Goal: Task Accomplishment & Management: Use online tool/utility

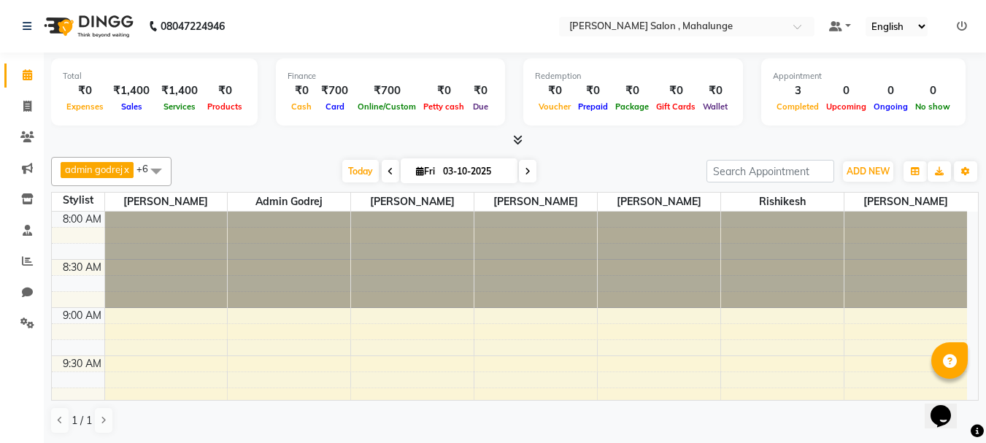
scroll to position [292, 0]
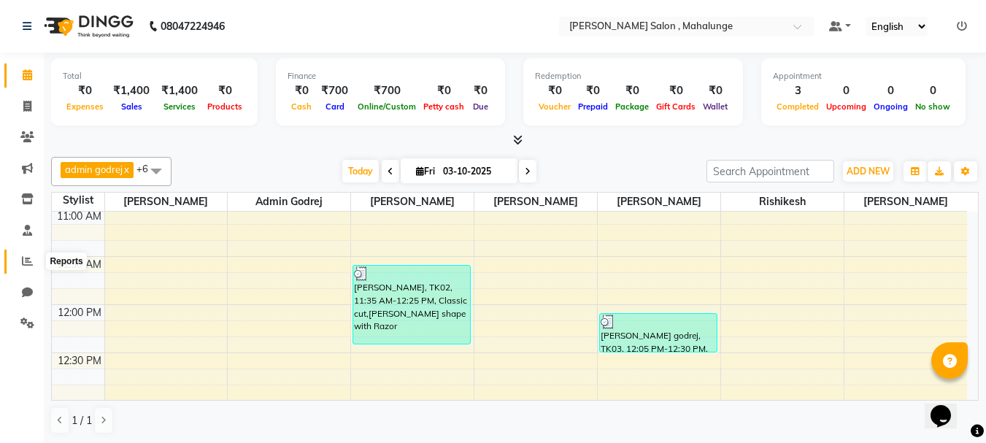
click at [25, 261] on icon at bounding box center [27, 260] width 11 height 11
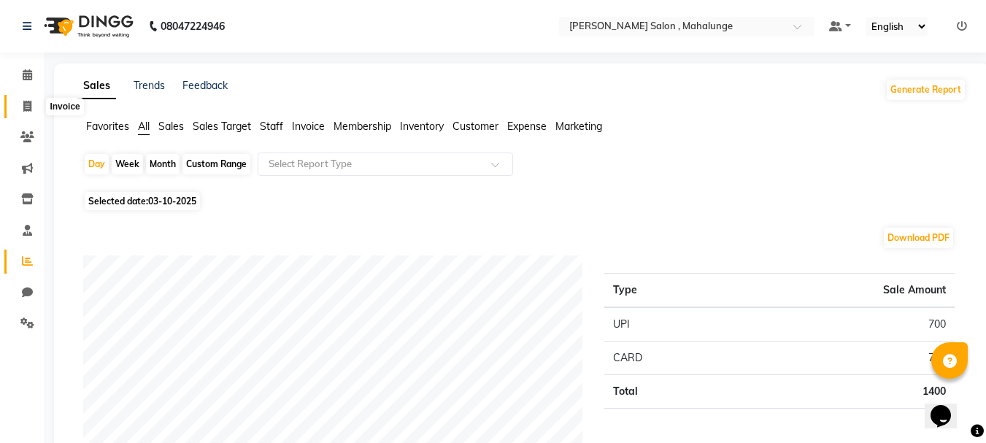
click at [28, 108] on icon at bounding box center [27, 106] width 8 height 11
select select "service"
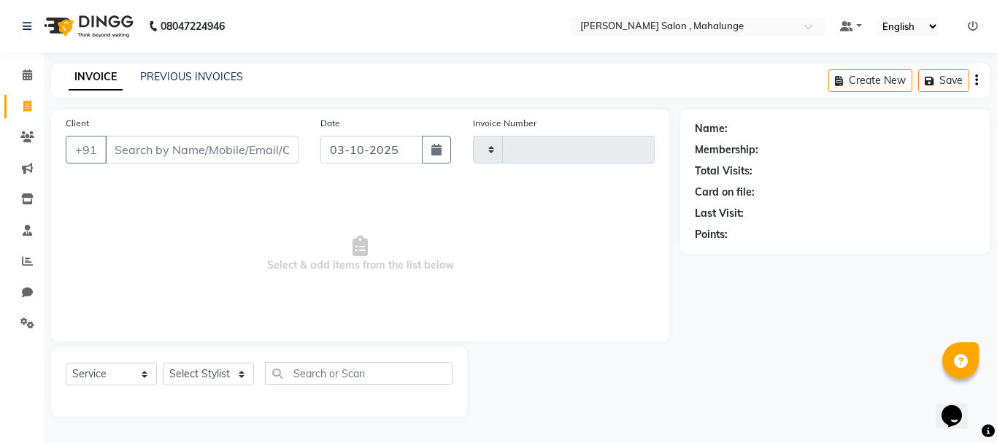
click at [28, 108] on icon at bounding box center [27, 106] width 8 height 11
select select "service"
click at [28, 108] on icon at bounding box center [27, 106] width 8 height 11
select select "service"
select select "7250"
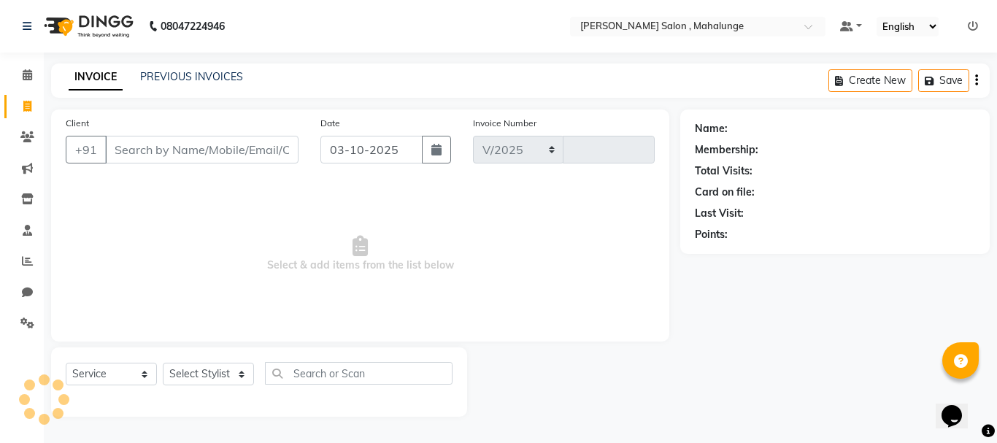
type input "1981"
click at [25, 128] on link "Clients" at bounding box center [21, 138] width 35 height 24
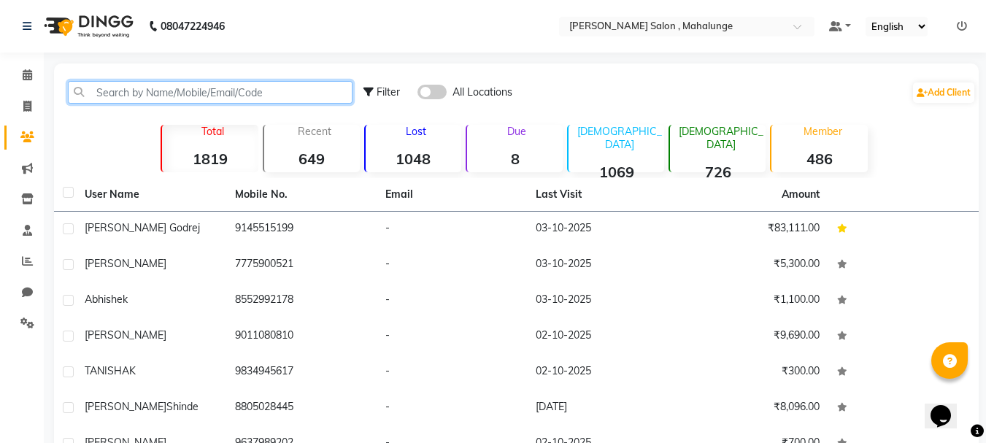
click at [198, 98] on input "text" at bounding box center [210, 92] width 285 height 23
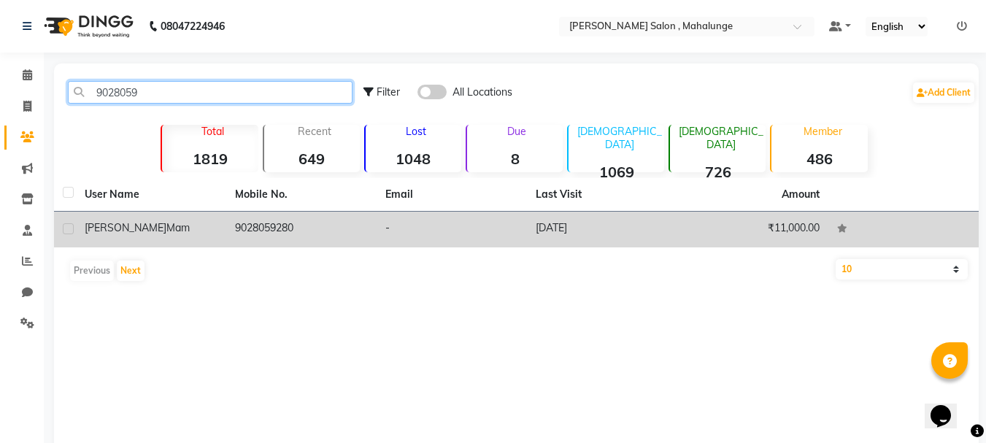
type input "9028059"
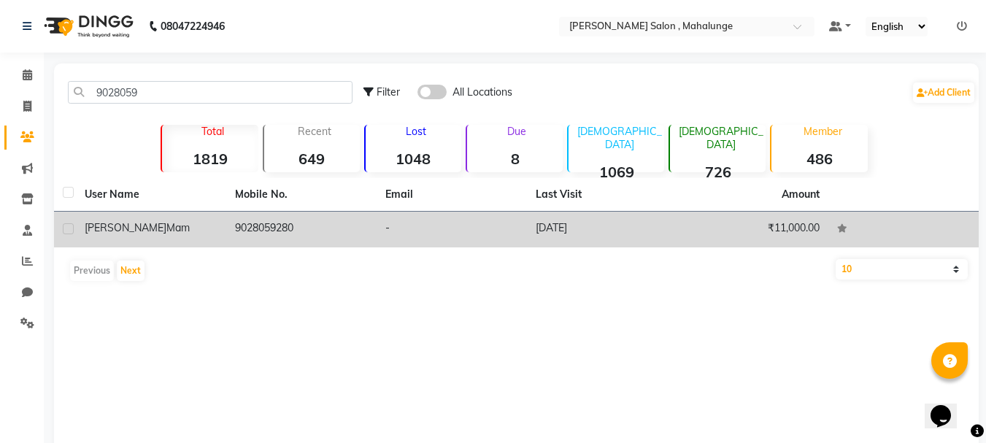
click at [310, 221] on td "9028059280" at bounding box center [301, 230] width 150 height 36
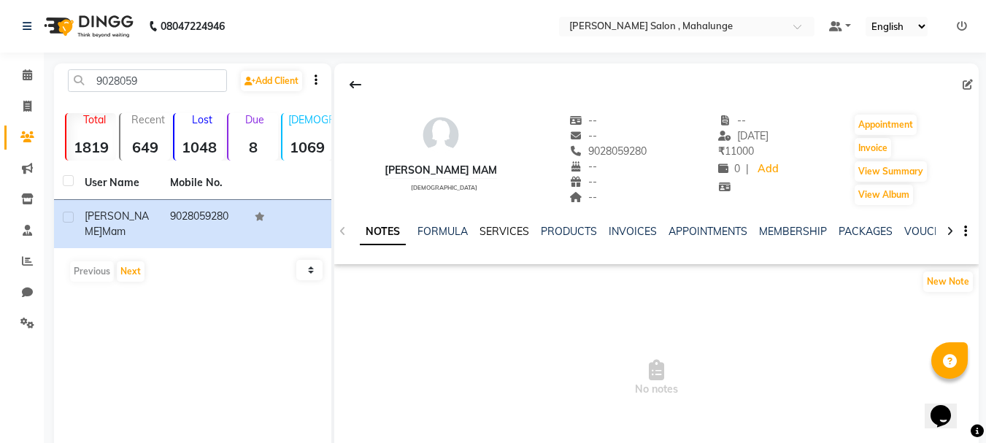
click at [512, 226] on link "SERVICES" at bounding box center [504, 231] width 50 height 13
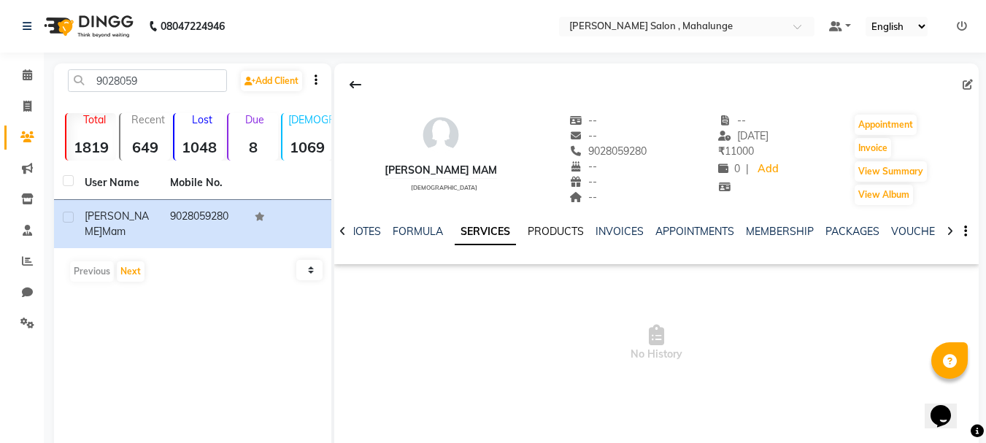
click at [550, 228] on link "PRODUCTS" at bounding box center [556, 231] width 56 height 13
click at [471, 226] on link "SERVICES" at bounding box center [468, 231] width 50 height 13
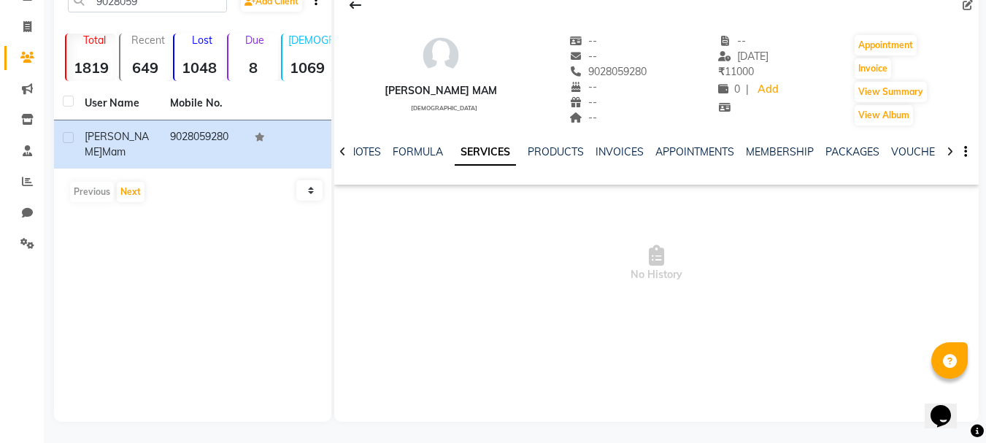
scroll to position [80, 0]
click at [378, 155] on link "NOTES" at bounding box center [364, 150] width 33 height 13
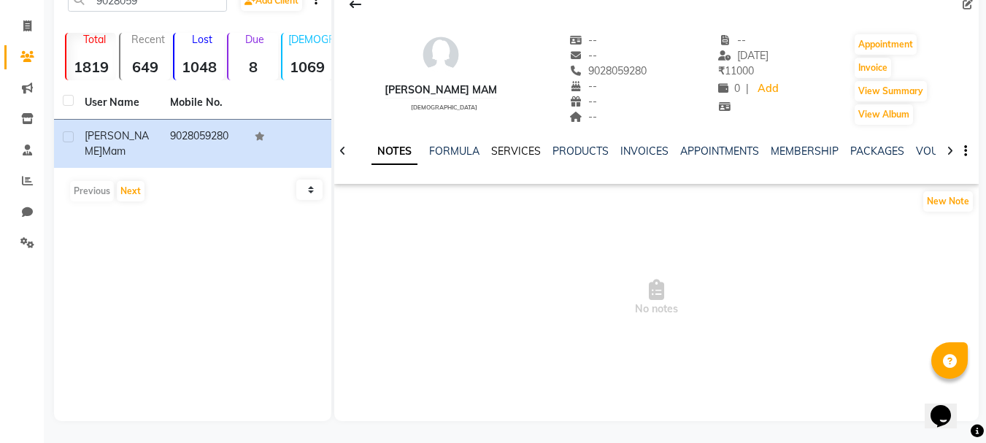
click at [527, 151] on link "SERVICES" at bounding box center [516, 150] width 50 height 13
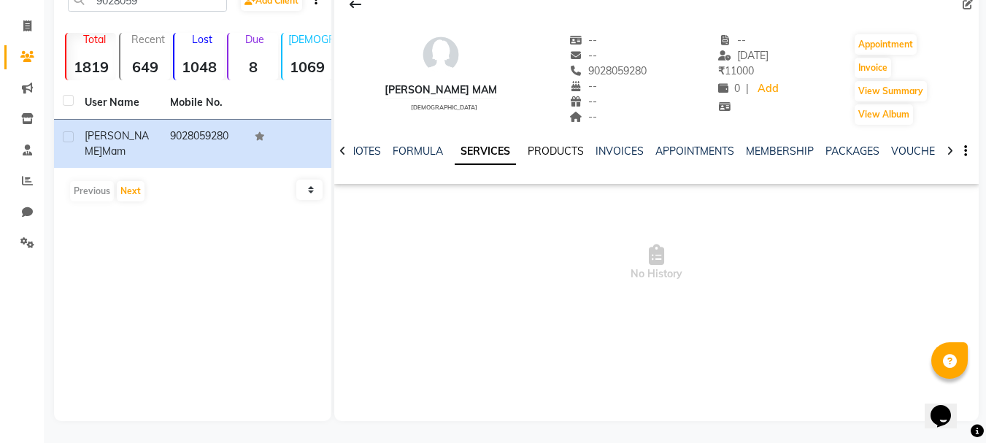
click at [550, 149] on link "PRODUCTS" at bounding box center [556, 150] width 56 height 13
click at [597, 149] on link "INVOICES" at bounding box center [609, 150] width 48 height 13
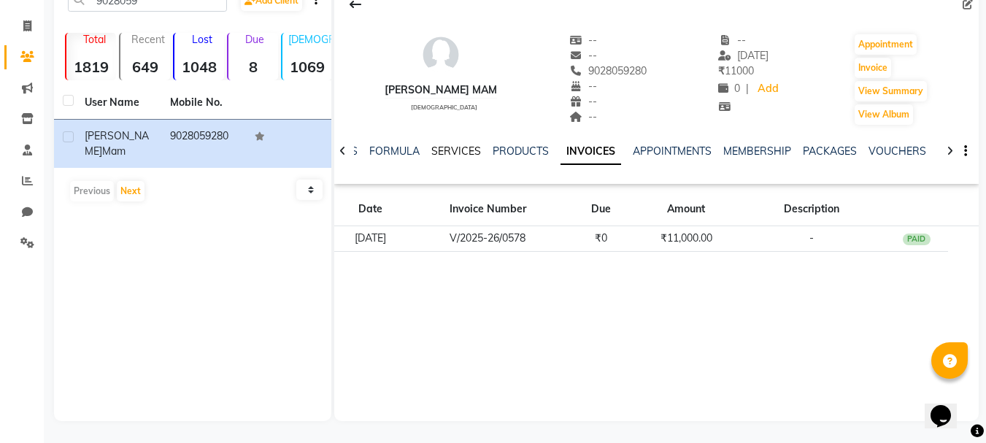
click at [433, 149] on link "SERVICES" at bounding box center [456, 150] width 50 height 13
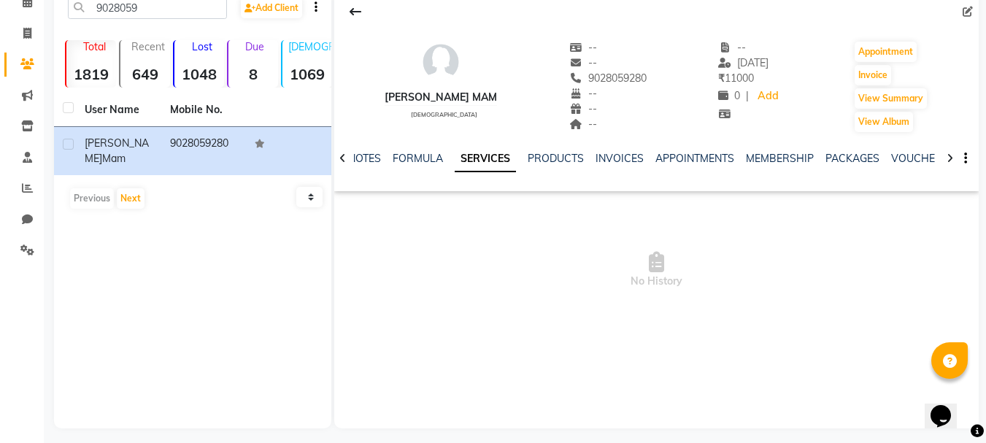
scroll to position [80, 0]
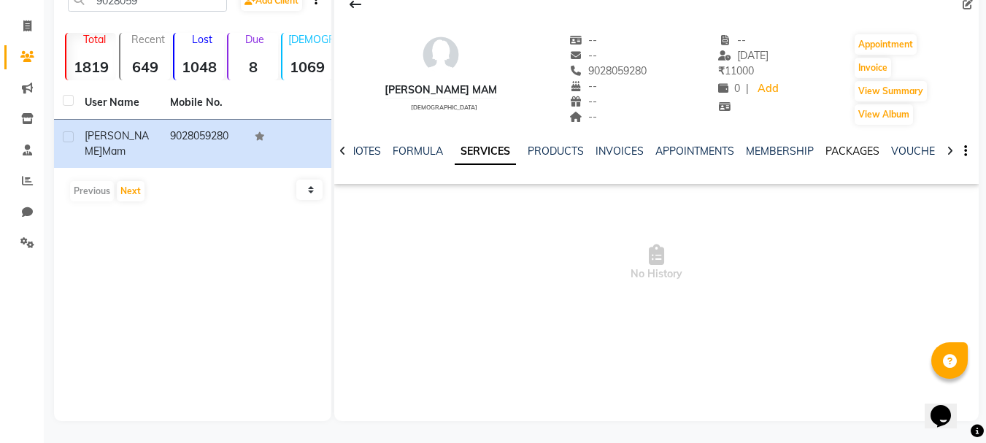
click at [859, 148] on link "PACKAGES" at bounding box center [852, 150] width 54 height 13
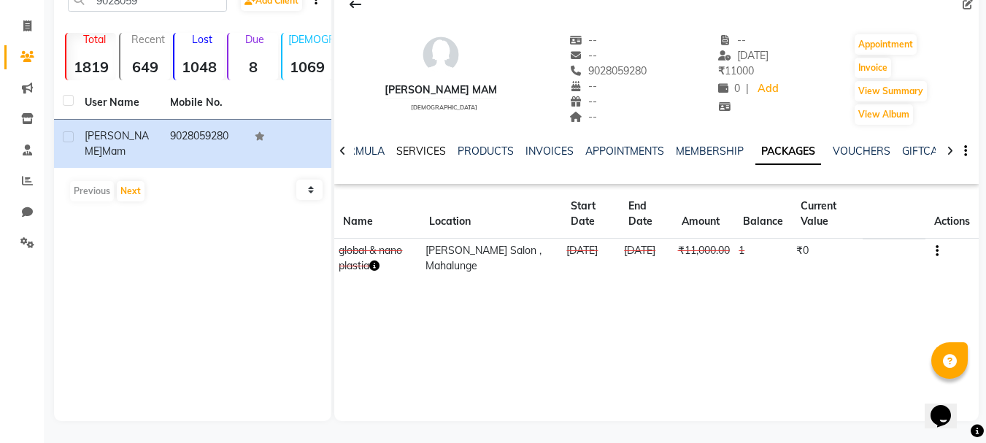
click at [439, 157] on link "SERVICES" at bounding box center [421, 150] width 50 height 13
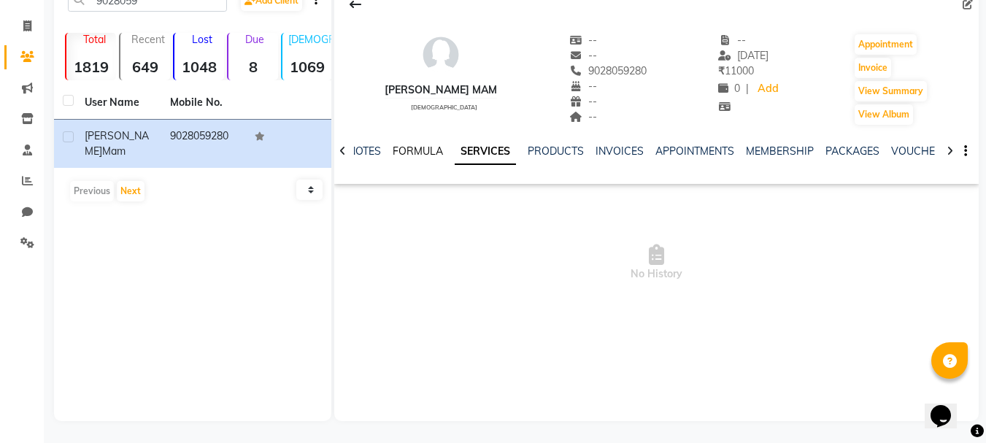
click at [434, 150] on link "FORMULA" at bounding box center [418, 150] width 50 height 13
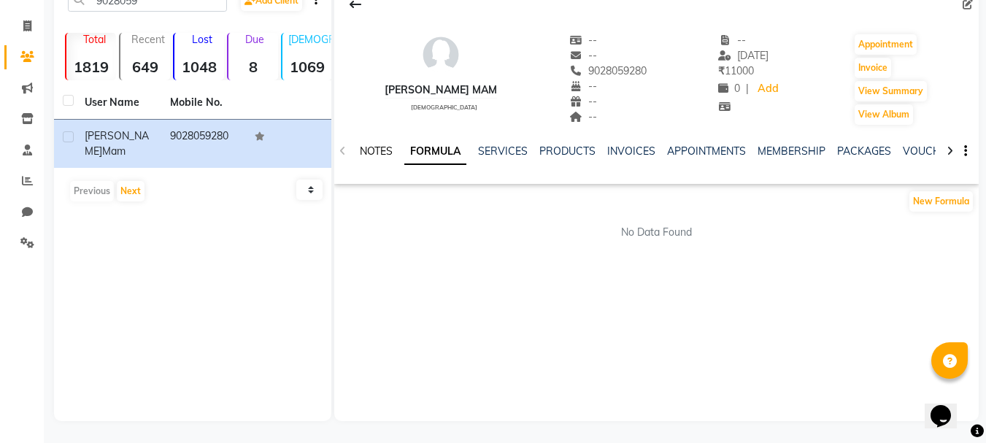
click at [385, 147] on link "NOTES" at bounding box center [376, 150] width 33 height 13
click at [876, 63] on button "Invoice" at bounding box center [873, 68] width 36 height 20
select select "7250"
select select "service"
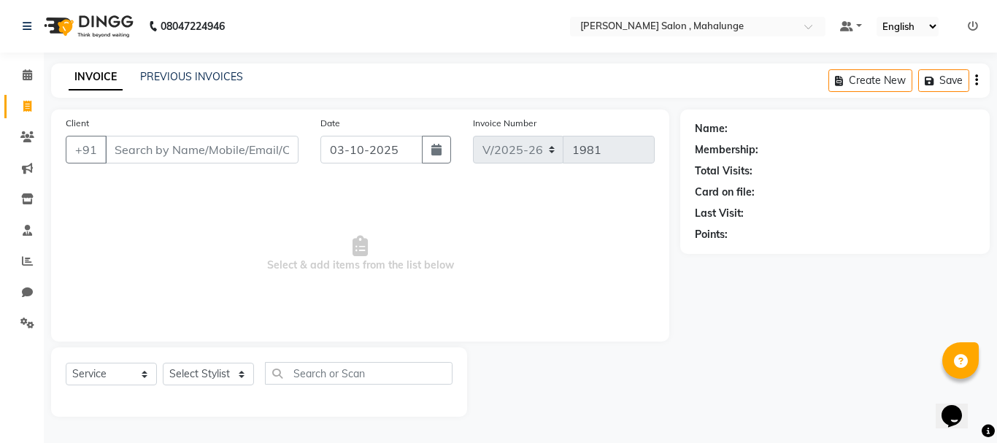
type input "9028059280"
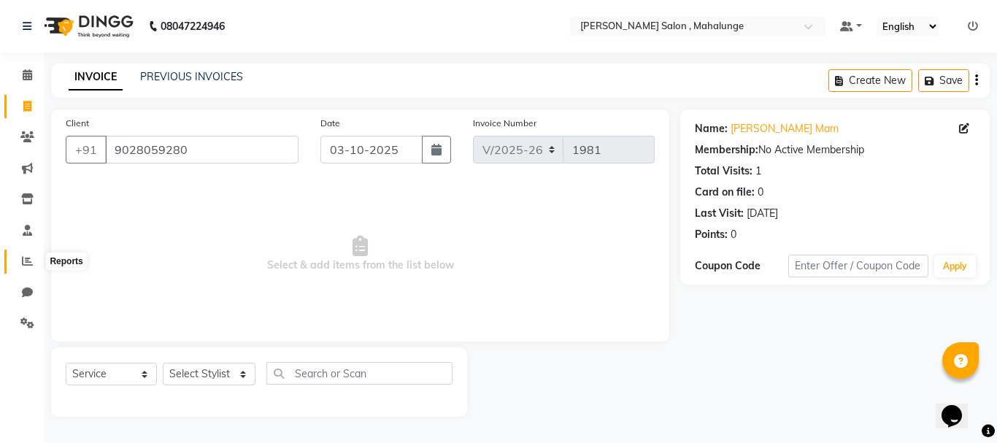
click at [34, 268] on span at bounding box center [28, 261] width 26 height 17
